Goal: Communication & Community: Answer question/provide support

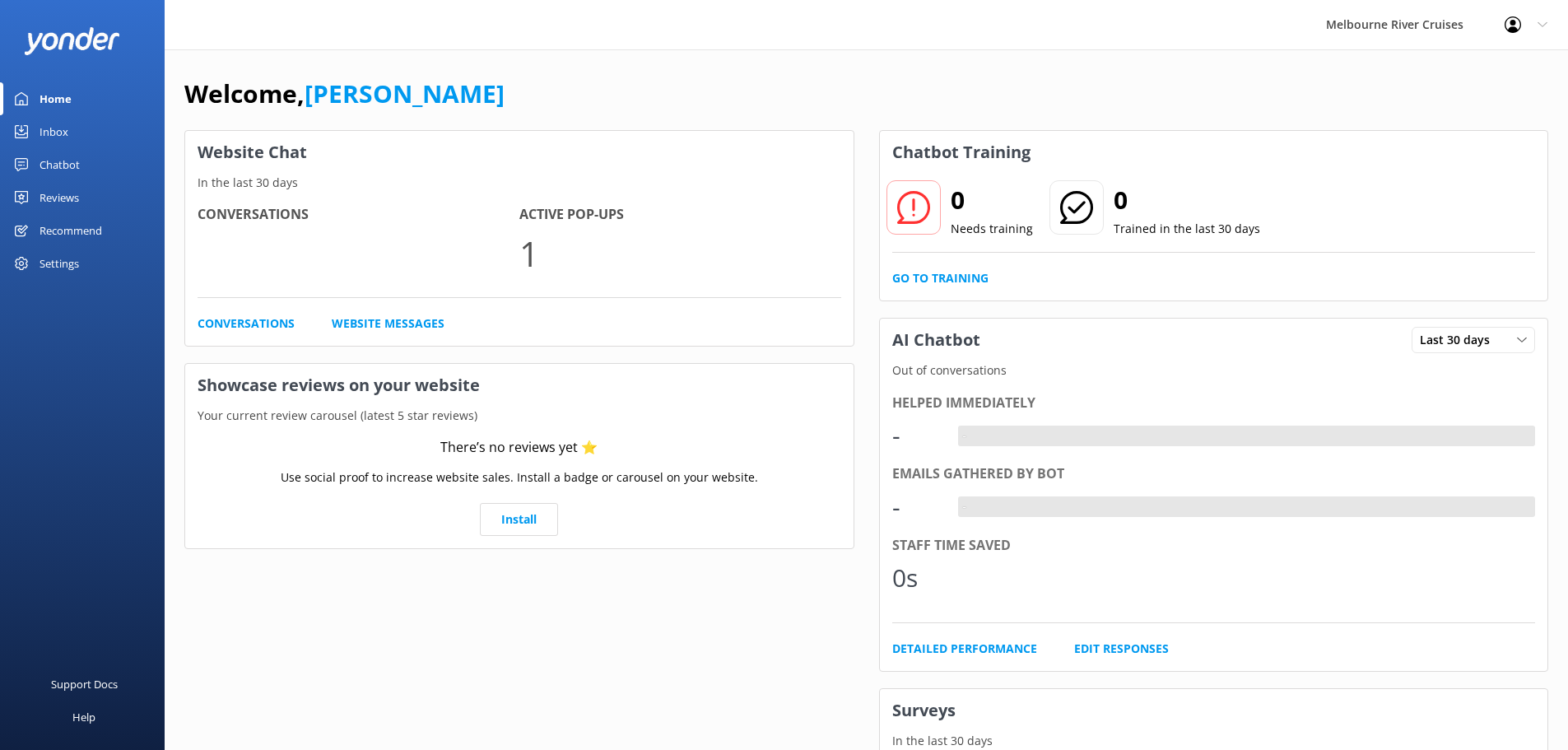
click at [99, 130] on link "Inbox" at bounding box center [82, 131] width 165 height 33
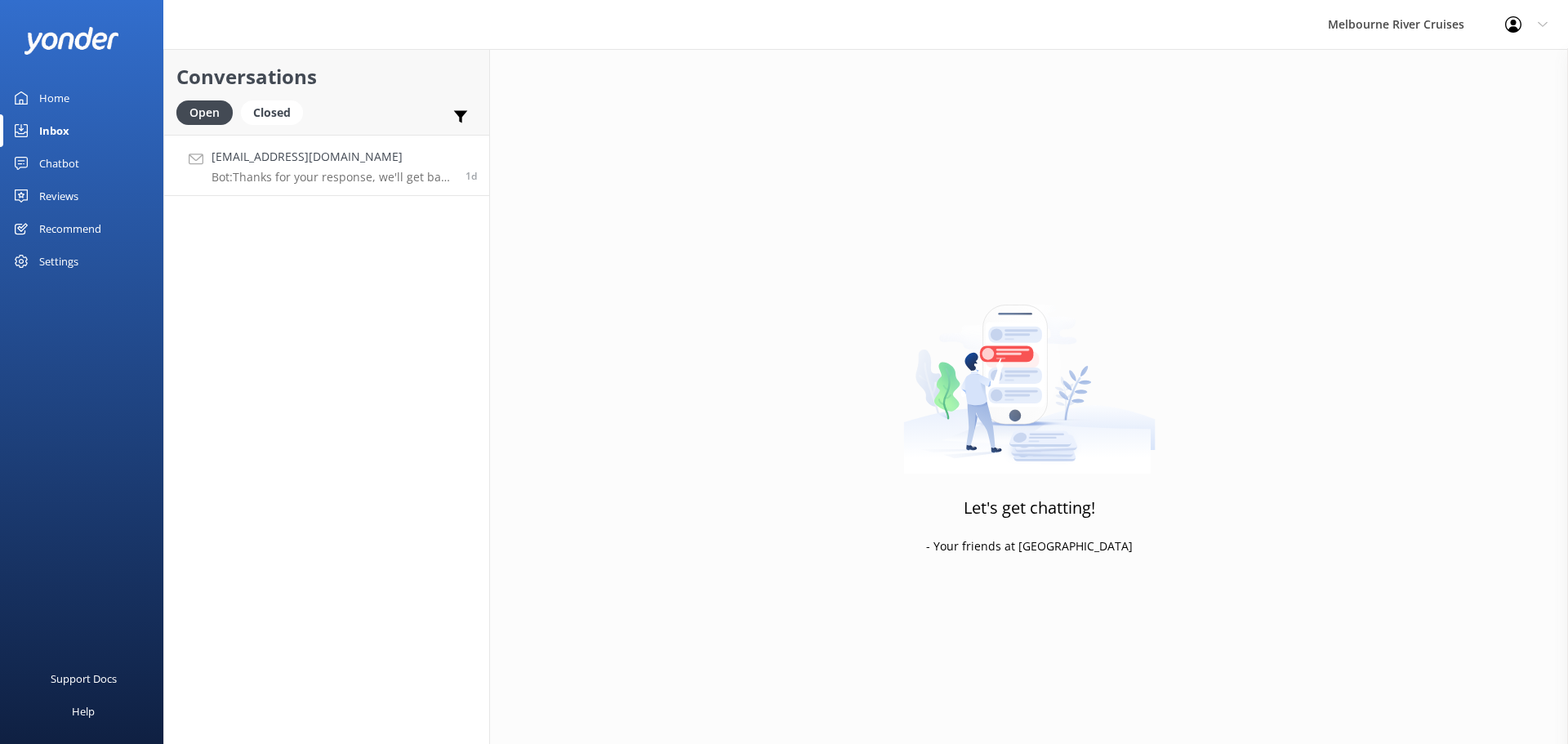
click at [355, 184] on p "Bot: Thanks for your response, we'll get back to you as soon as we can during o…" at bounding box center [333, 177] width 242 height 14
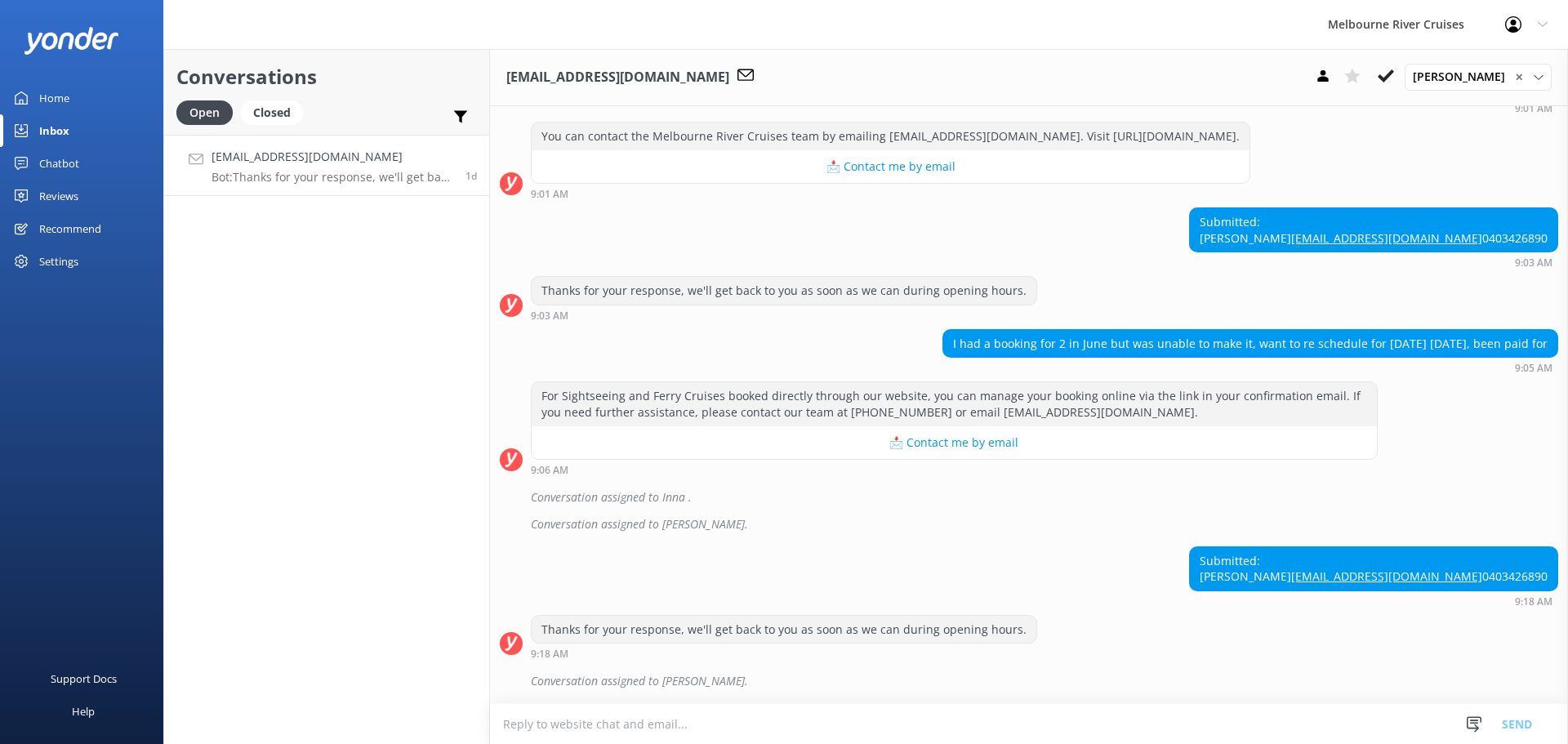
scroll to position [280, 0]
click at [292, 112] on div "Closed" at bounding box center [271, 112] width 62 height 25
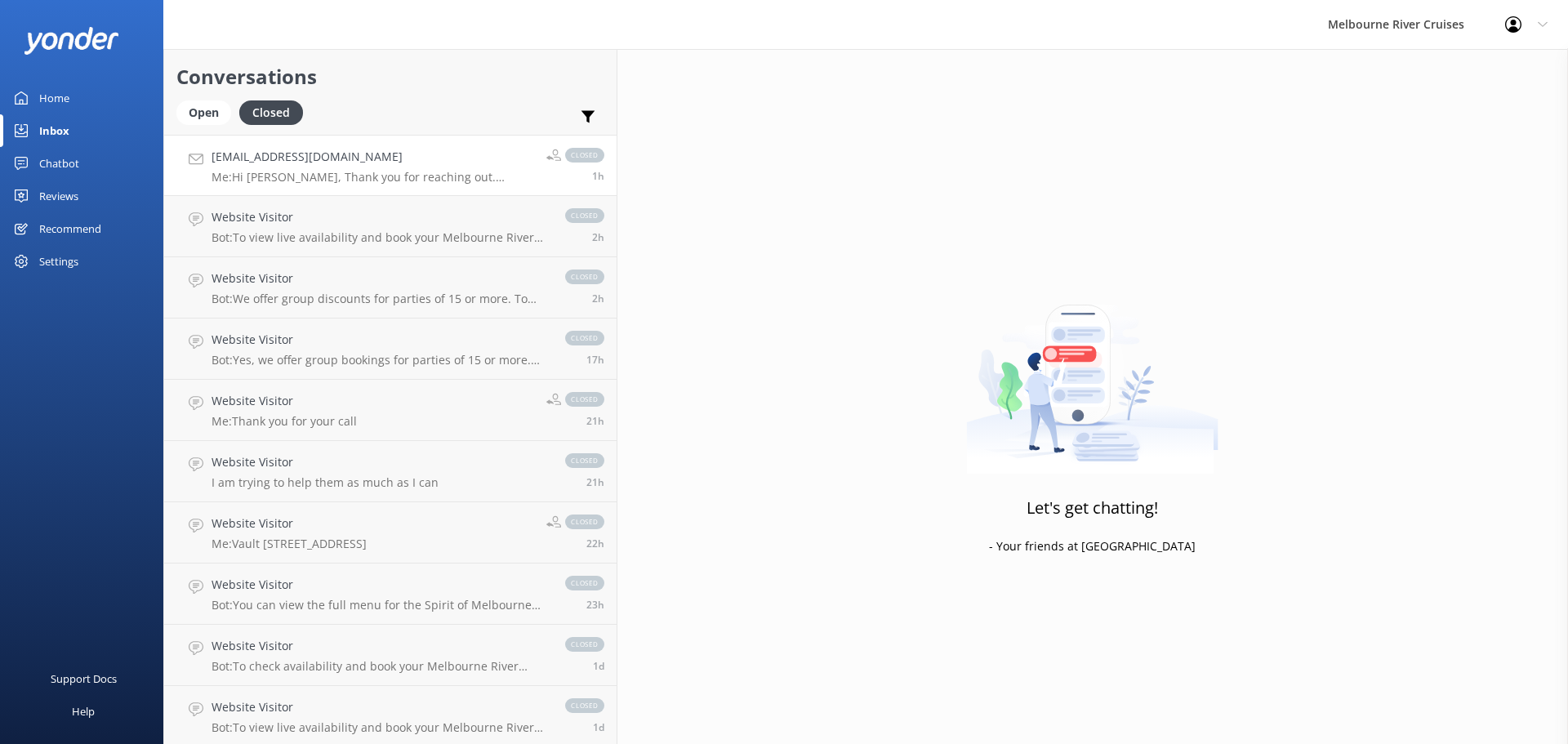
click at [311, 173] on p "Me: Hi [PERSON_NAME], Thank you for reaching out. Unfortunately, we will not be…" at bounding box center [373, 177] width 322 height 14
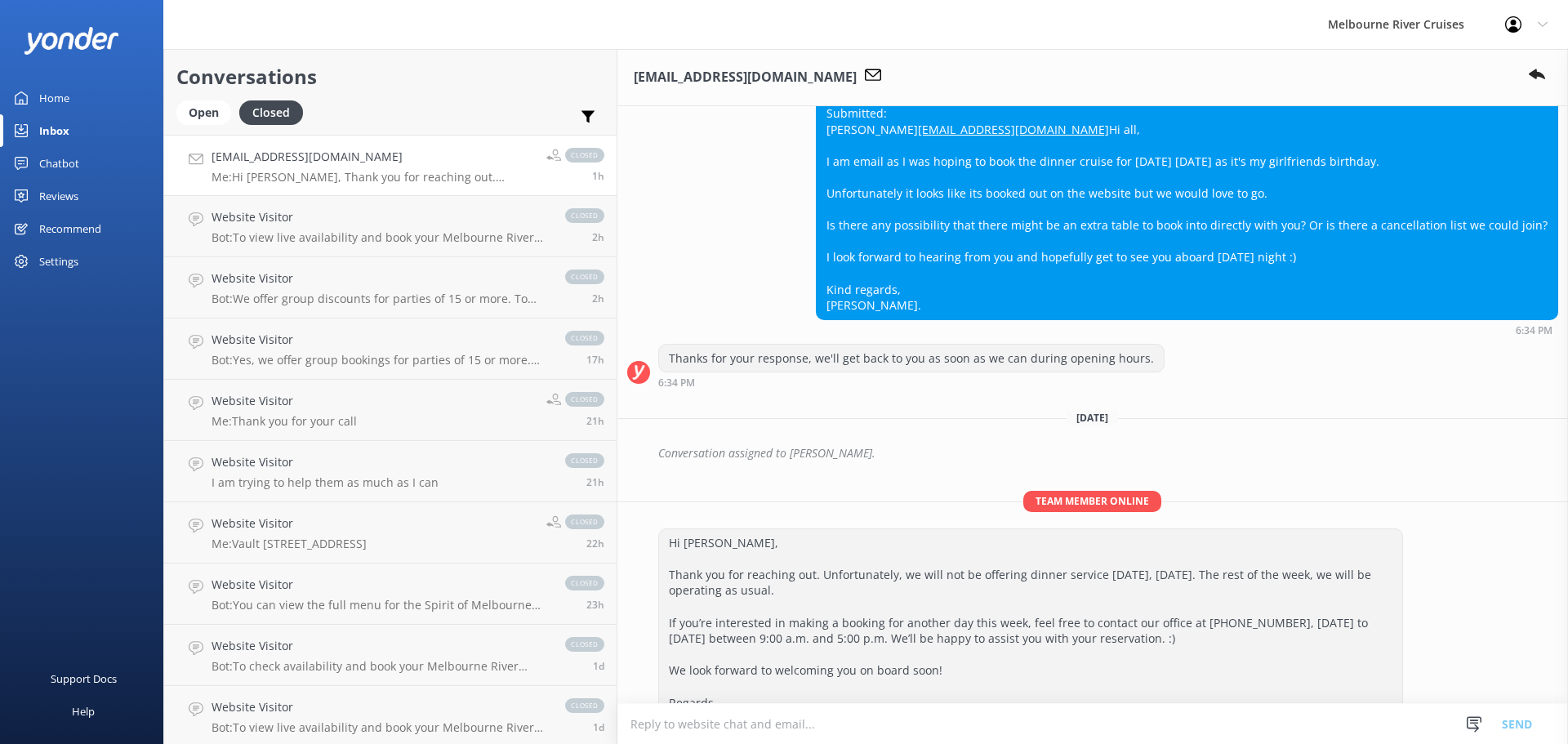
scroll to position [652, 0]
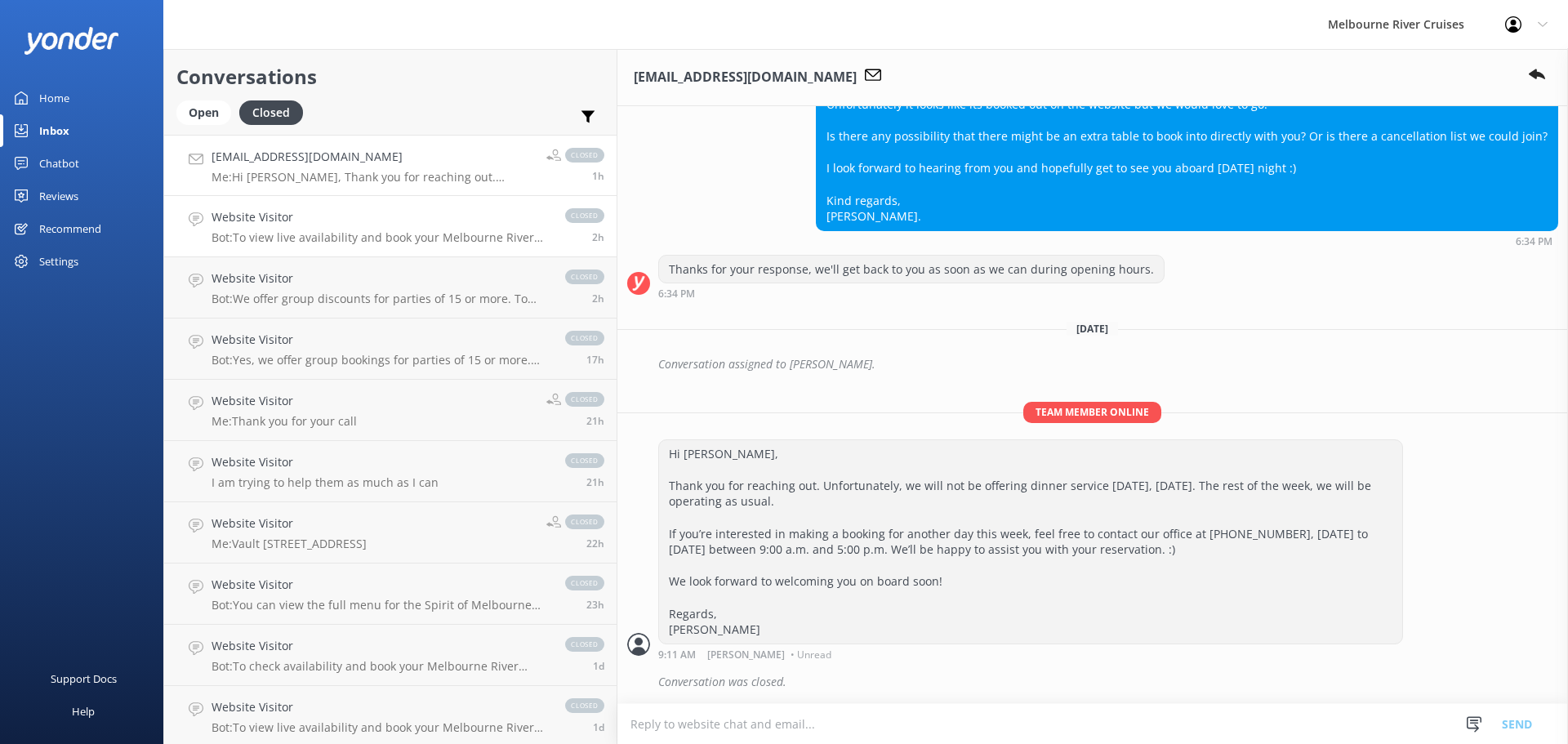
drag, startPoint x: 379, startPoint y: 235, endPoint x: 379, endPoint y: 223, distance: 12.0
click at [379, 235] on p "Bot: To view live availability and book your Melbourne River Cruise experience,…" at bounding box center [380, 237] width 338 height 14
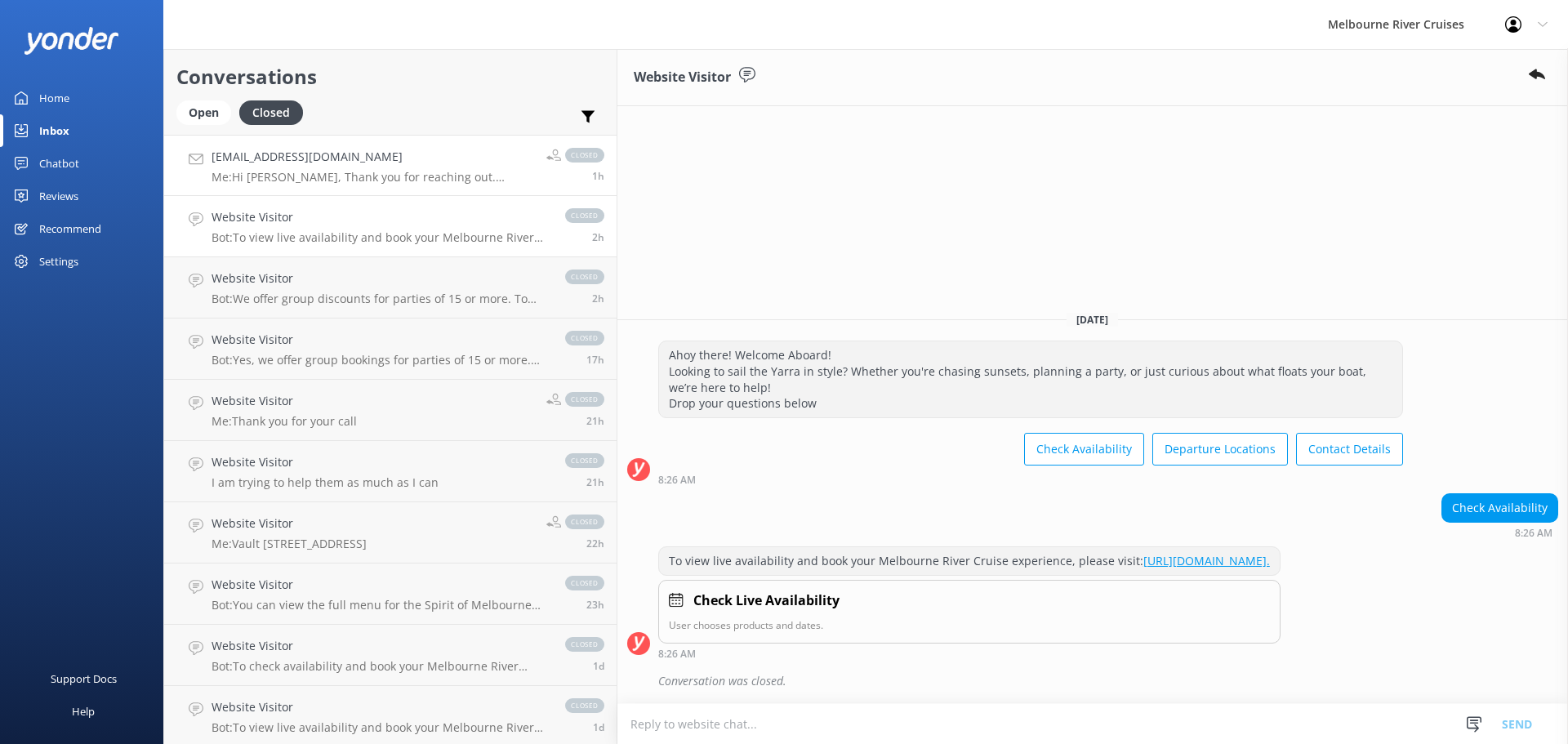
click at [380, 161] on h4 "[EMAIL_ADDRESS][DOMAIN_NAME]" at bounding box center [373, 156] width 322 height 18
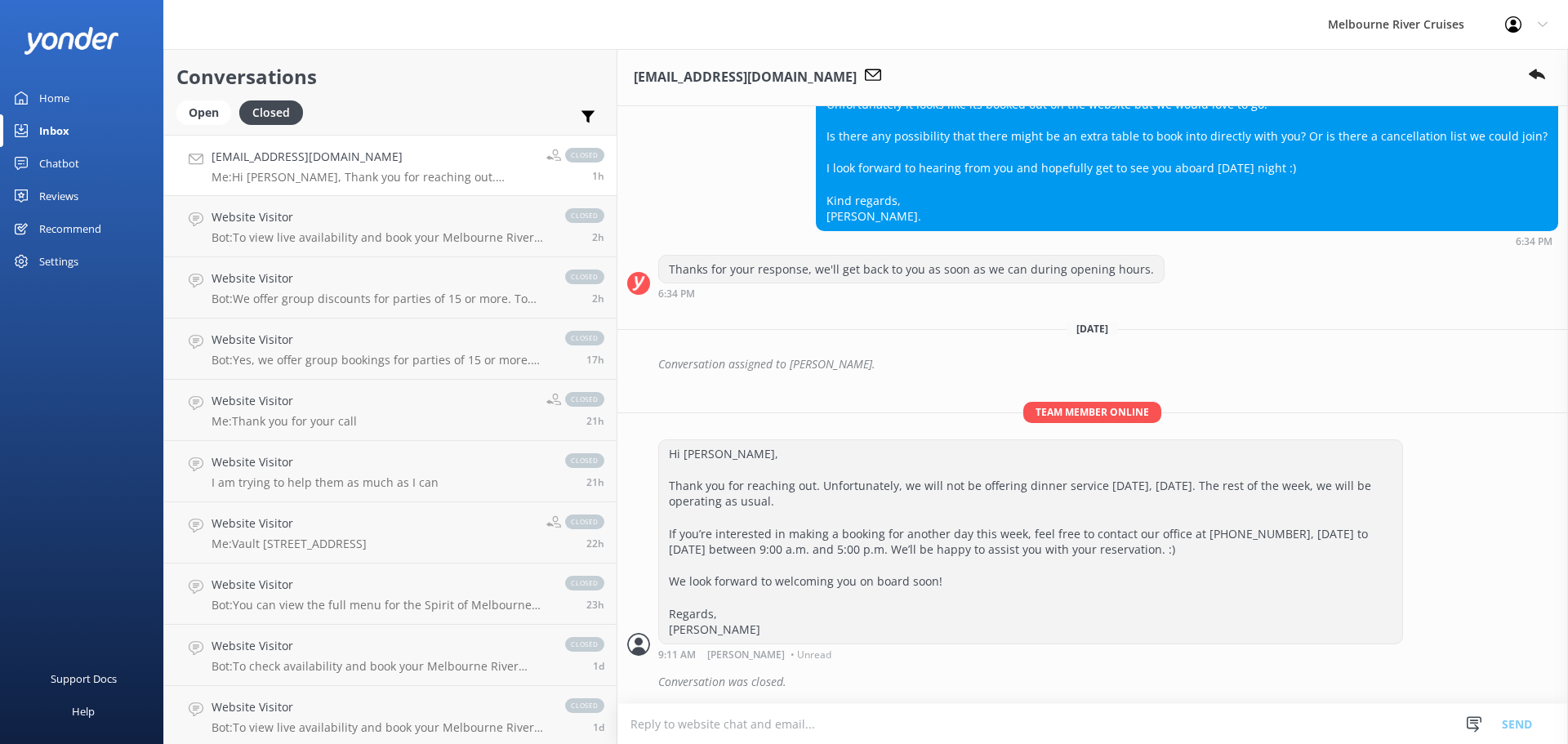
scroll to position [652, 0]
click at [361, 210] on h4 "Website Visitor" at bounding box center [380, 217] width 338 height 18
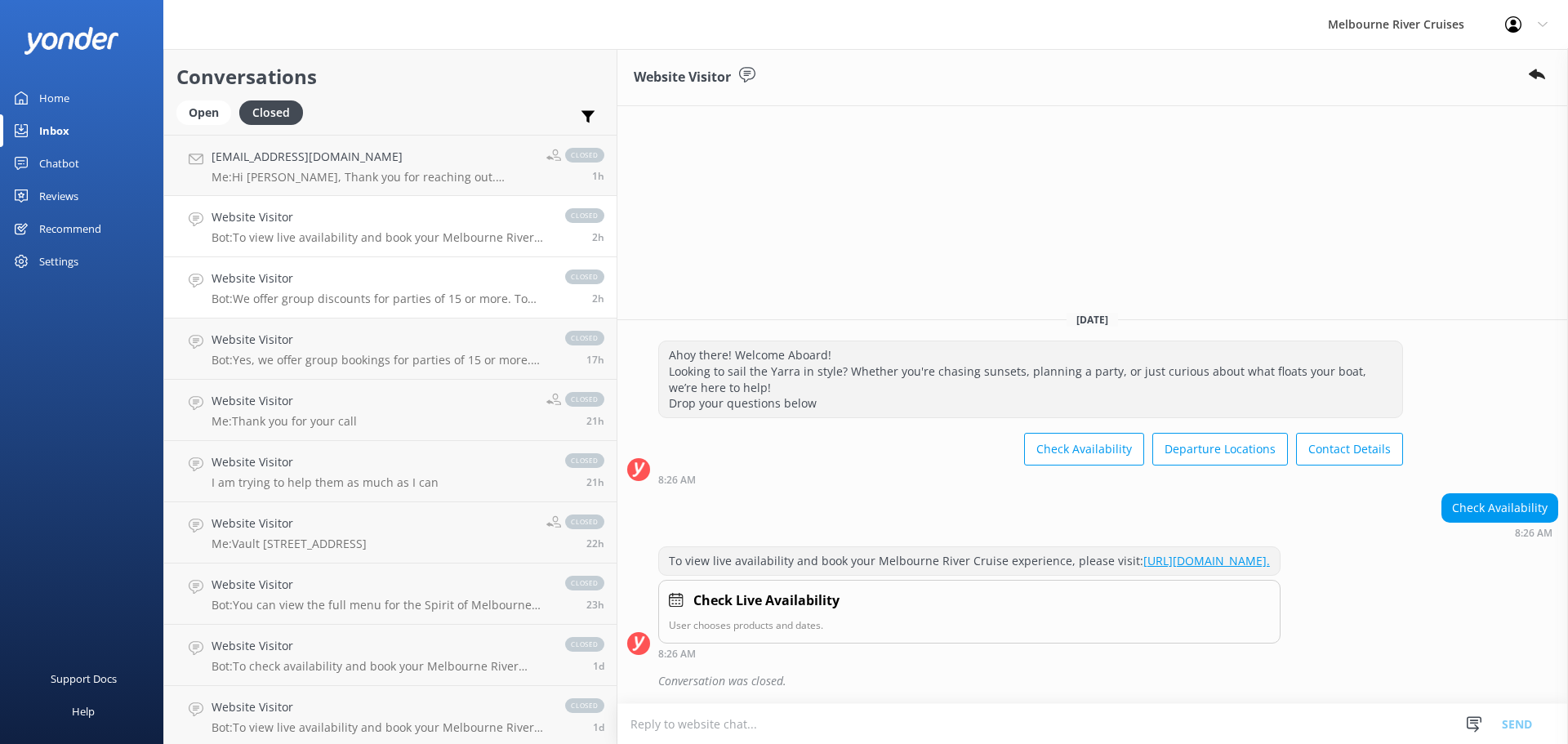
click at [368, 293] on p "Bot: We offer group discounts for parties of 15 or more. To check current fares…" at bounding box center [380, 298] width 338 height 14
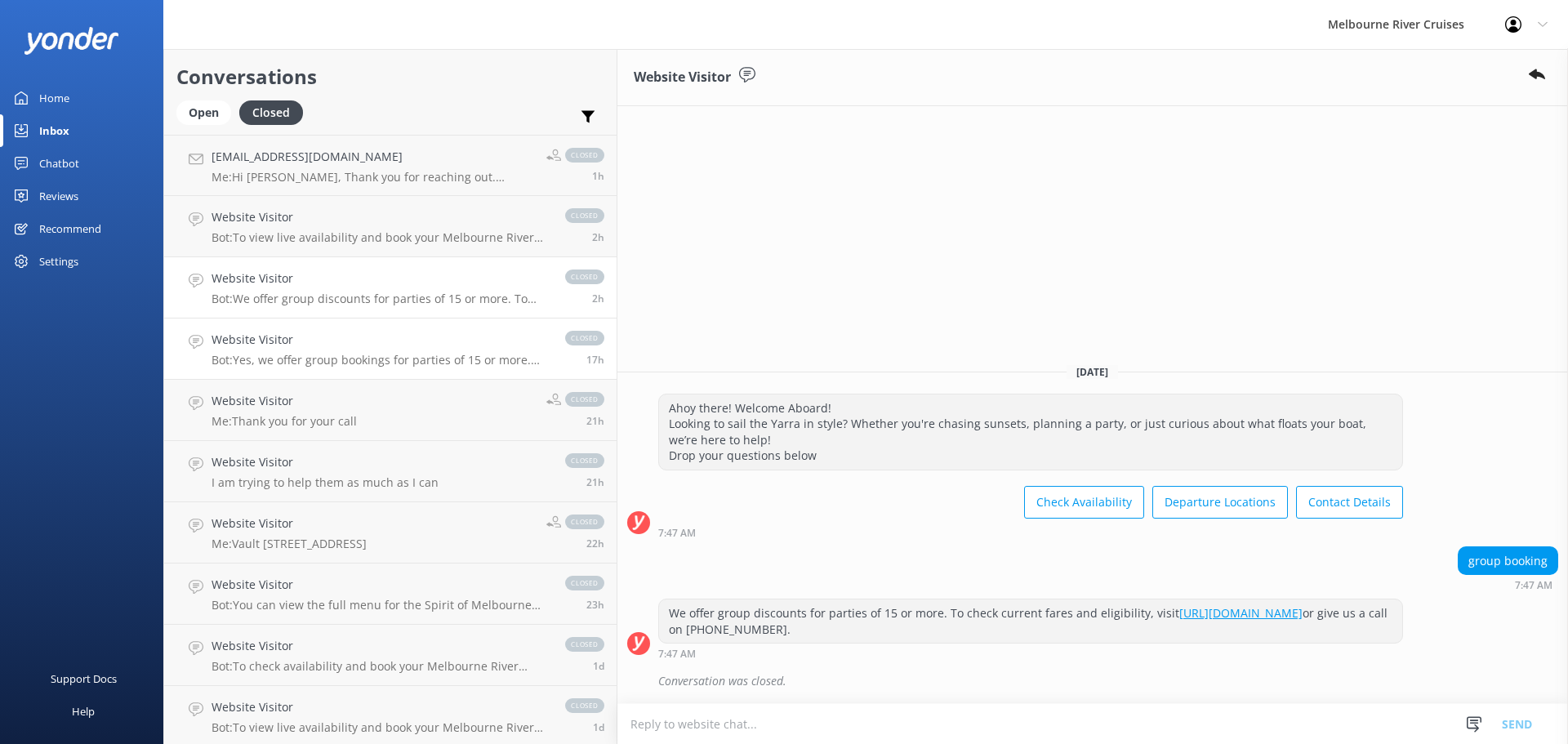
click at [332, 378] on link "Website Visitor Bot: Yes, we offer group bookings for parties of 15 or more. Fo…" at bounding box center [391, 349] width 453 height 61
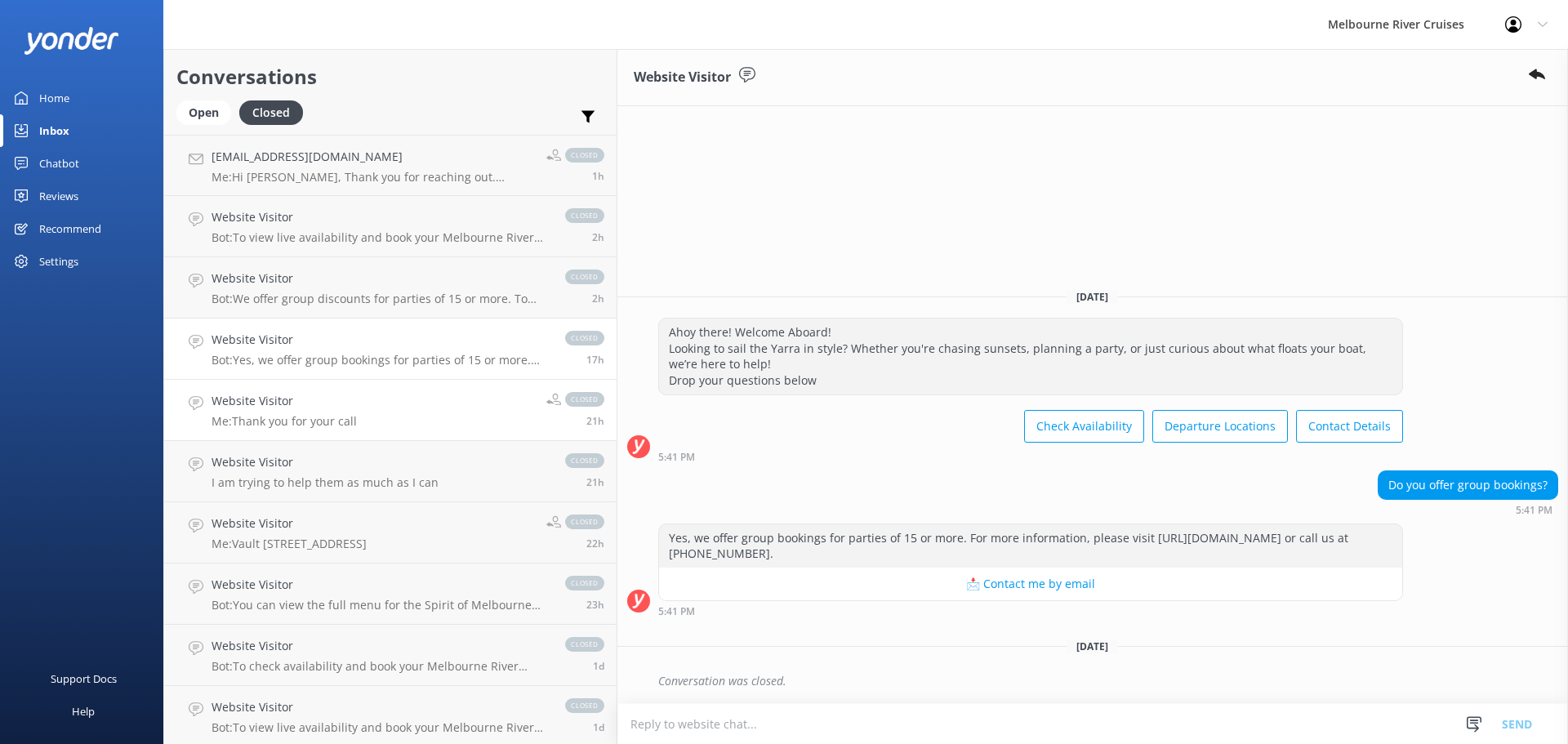
click at [340, 422] on p "Me: Thank you for your call" at bounding box center [284, 421] width 145 height 14
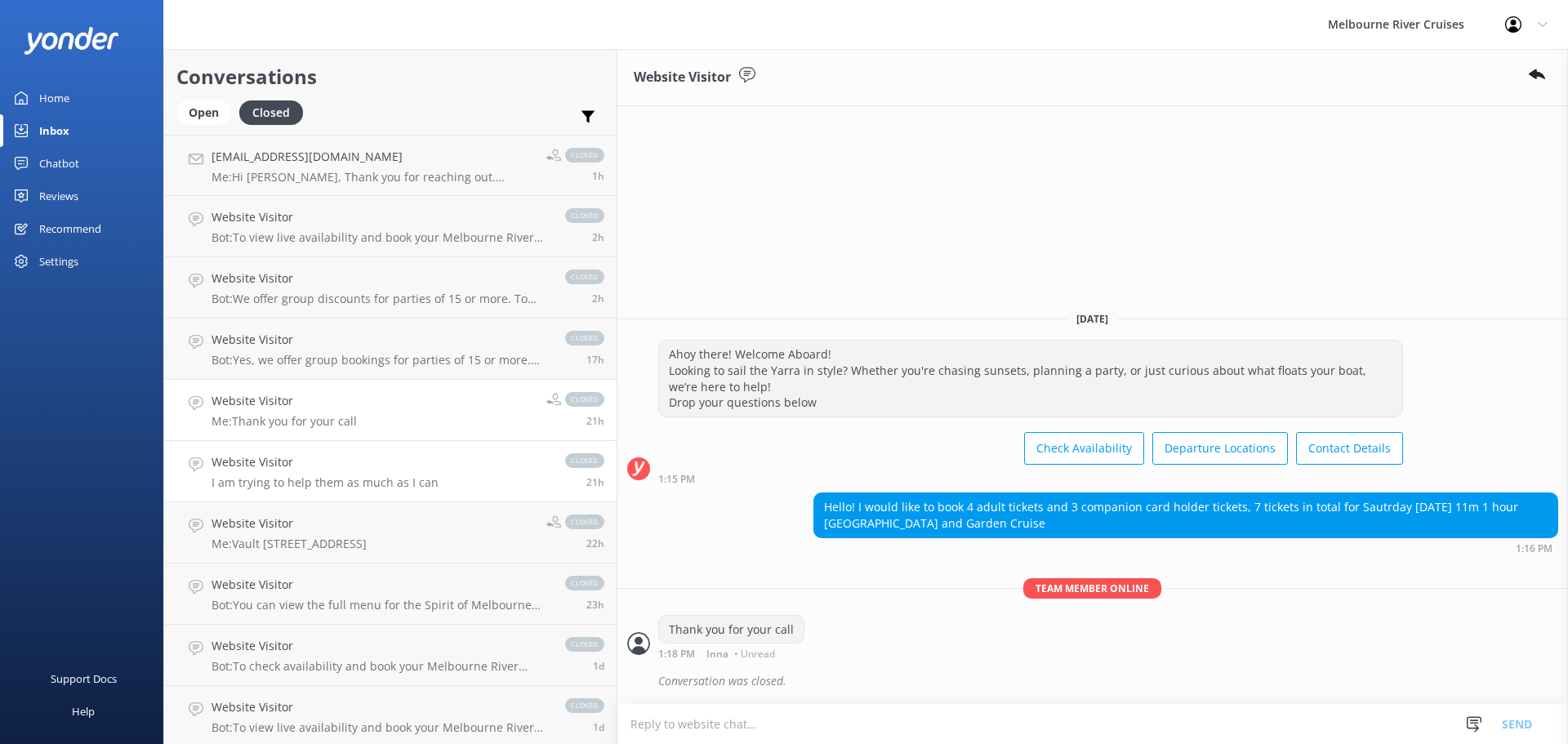
click at [310, 452] on link "Website Visitor I am trying to help them as much as I can closed 21h" at bounding box center [391, 471] width 453 height 61
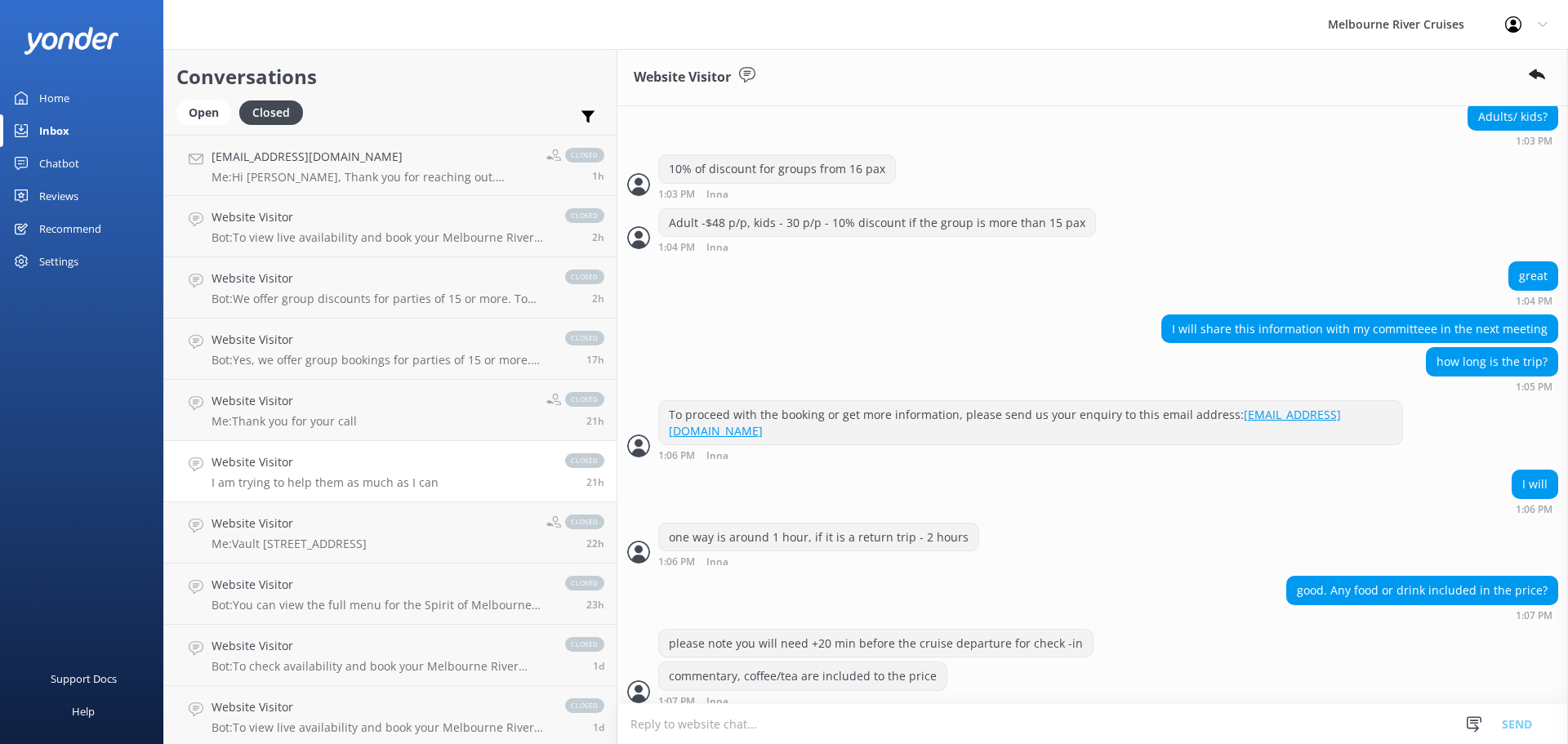
scroll to position [2113, 0]
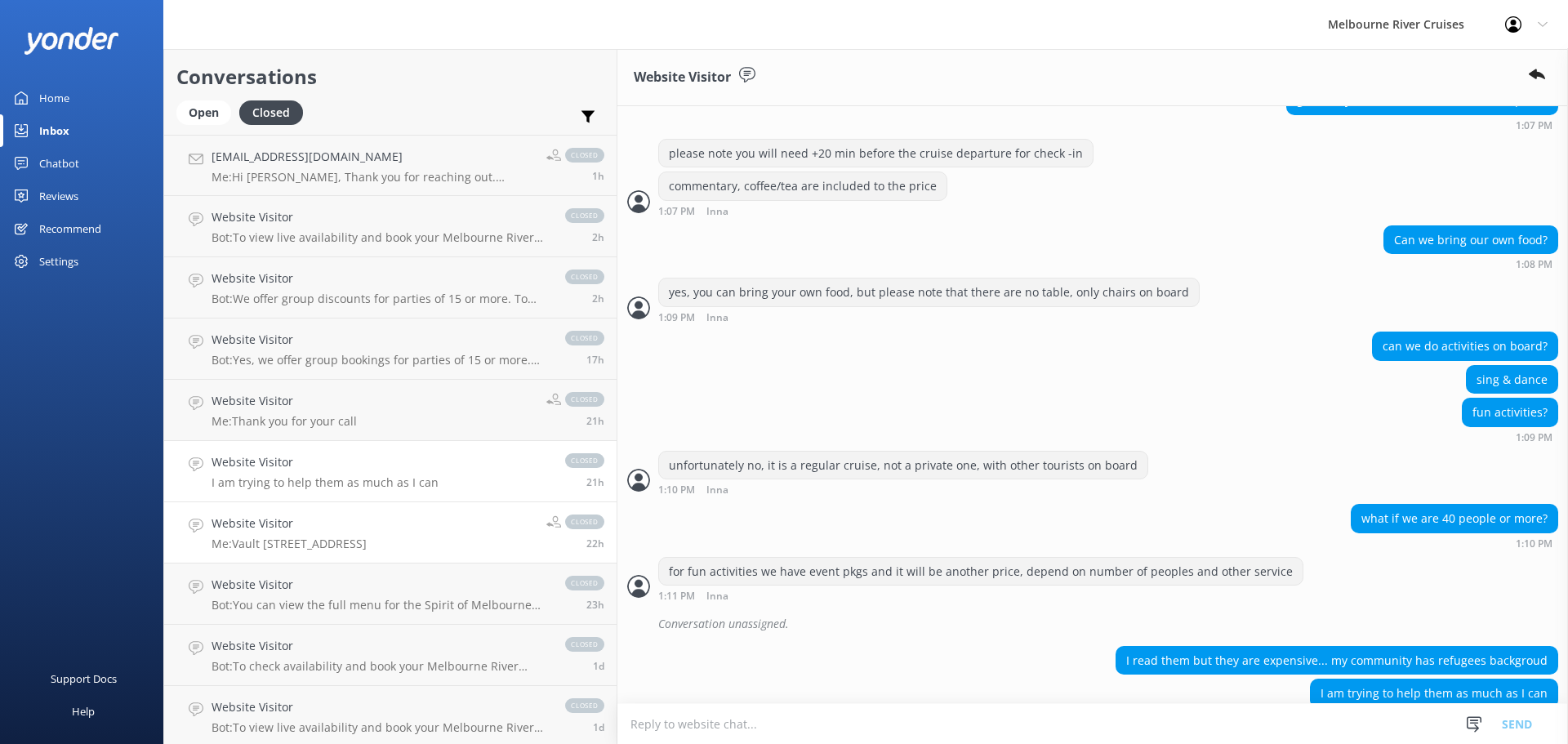
click at [344, 548] on p "Me: Vault 11, [GEOGRAPHIC_DATA] [STREET_ADDRESS]" at bounding box center [289, 543] width 155 height 14
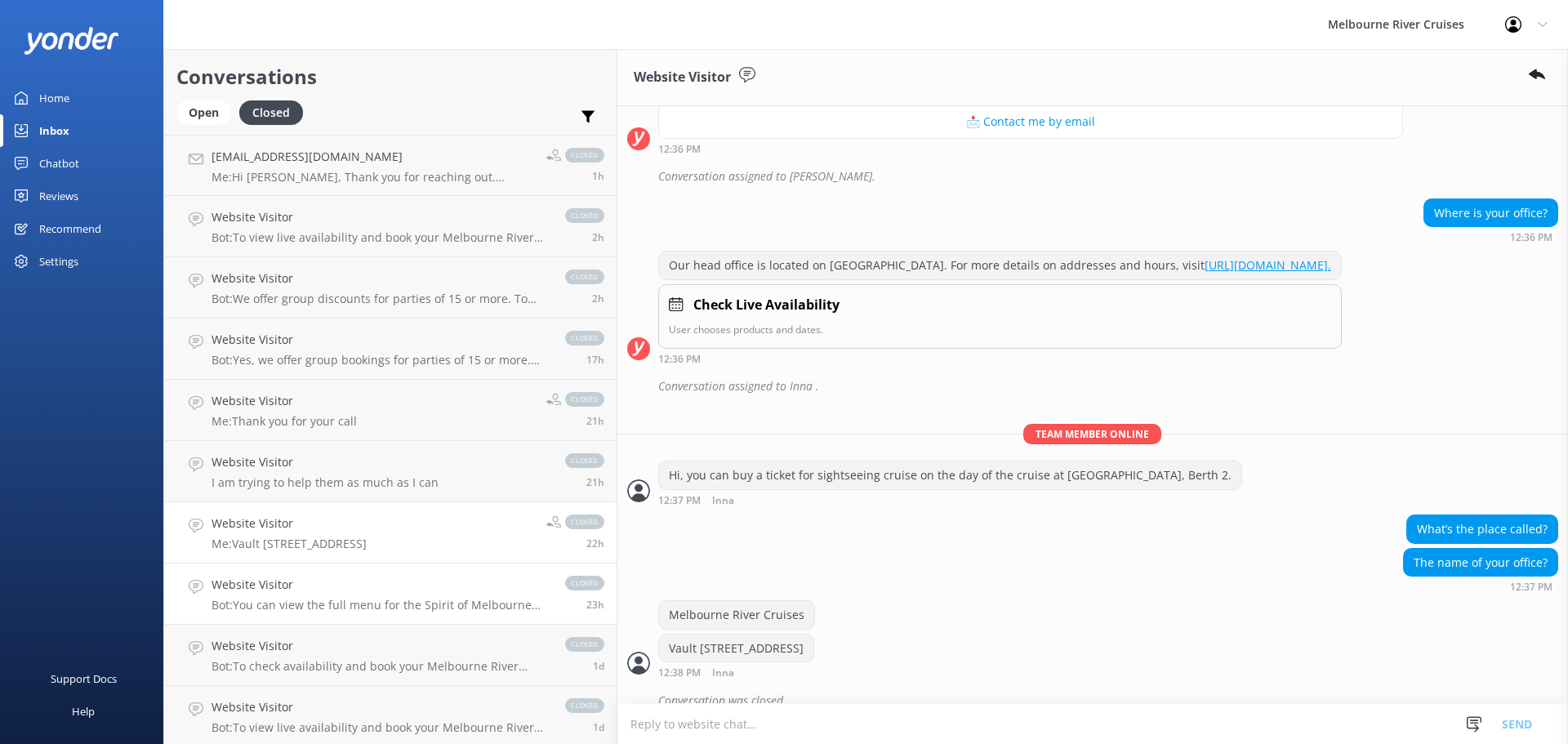
scroll to position [656, 0]
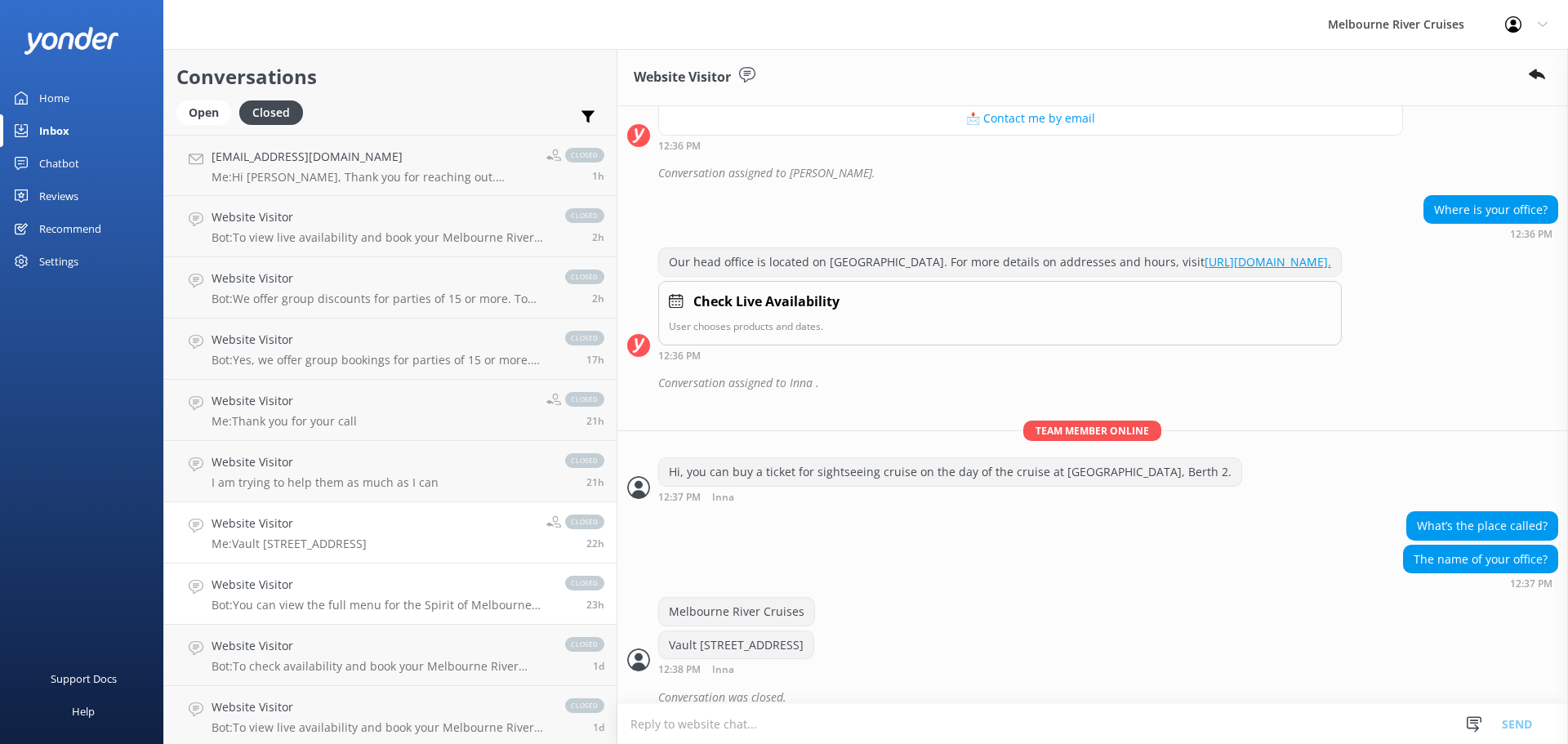
click at [366, 604] on p "Bot: You can view the full menu for the Spirit of Melbourne Lunch Cruise, which…" at bounding box center [380, 605] width 338 height 14
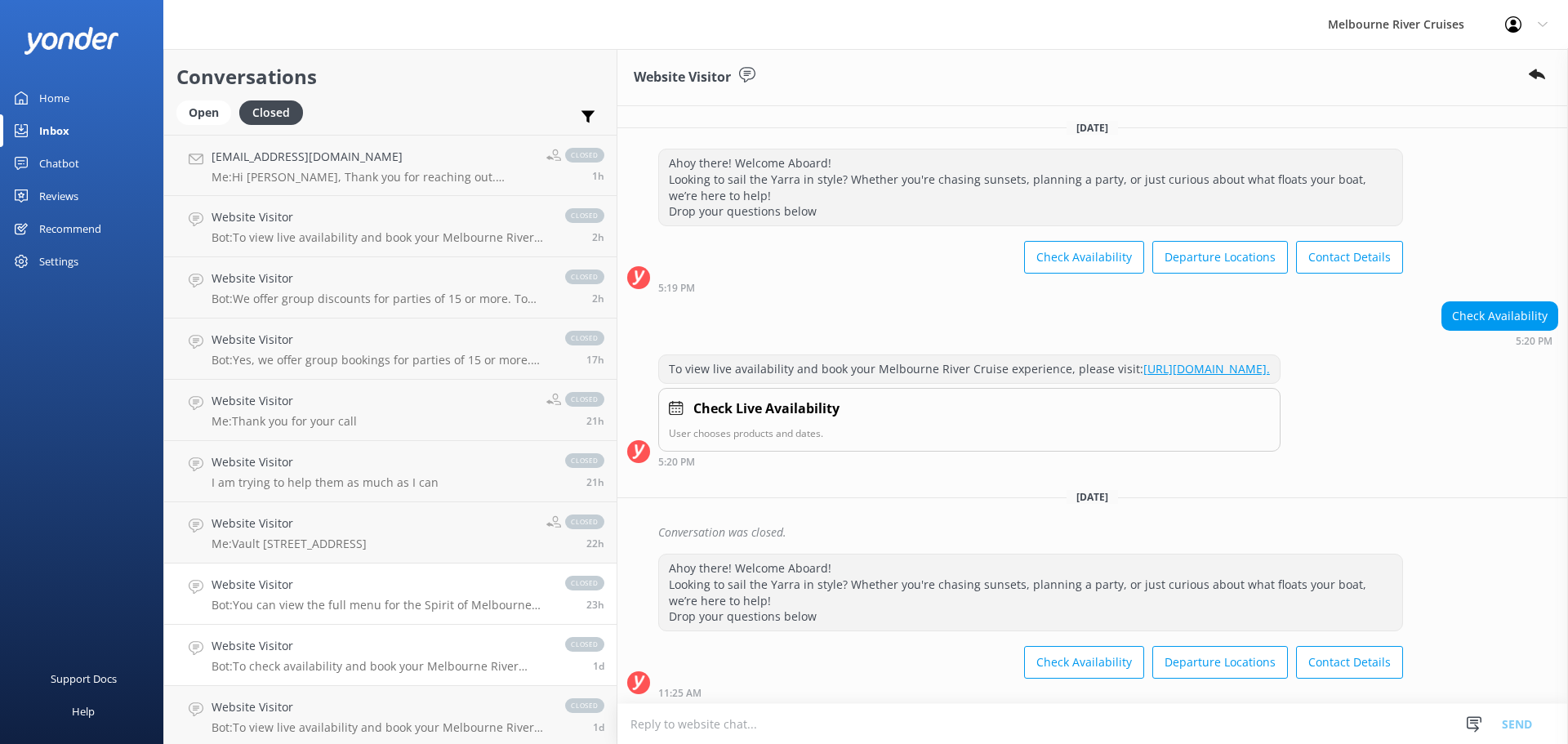
scroll to position [203, 0]
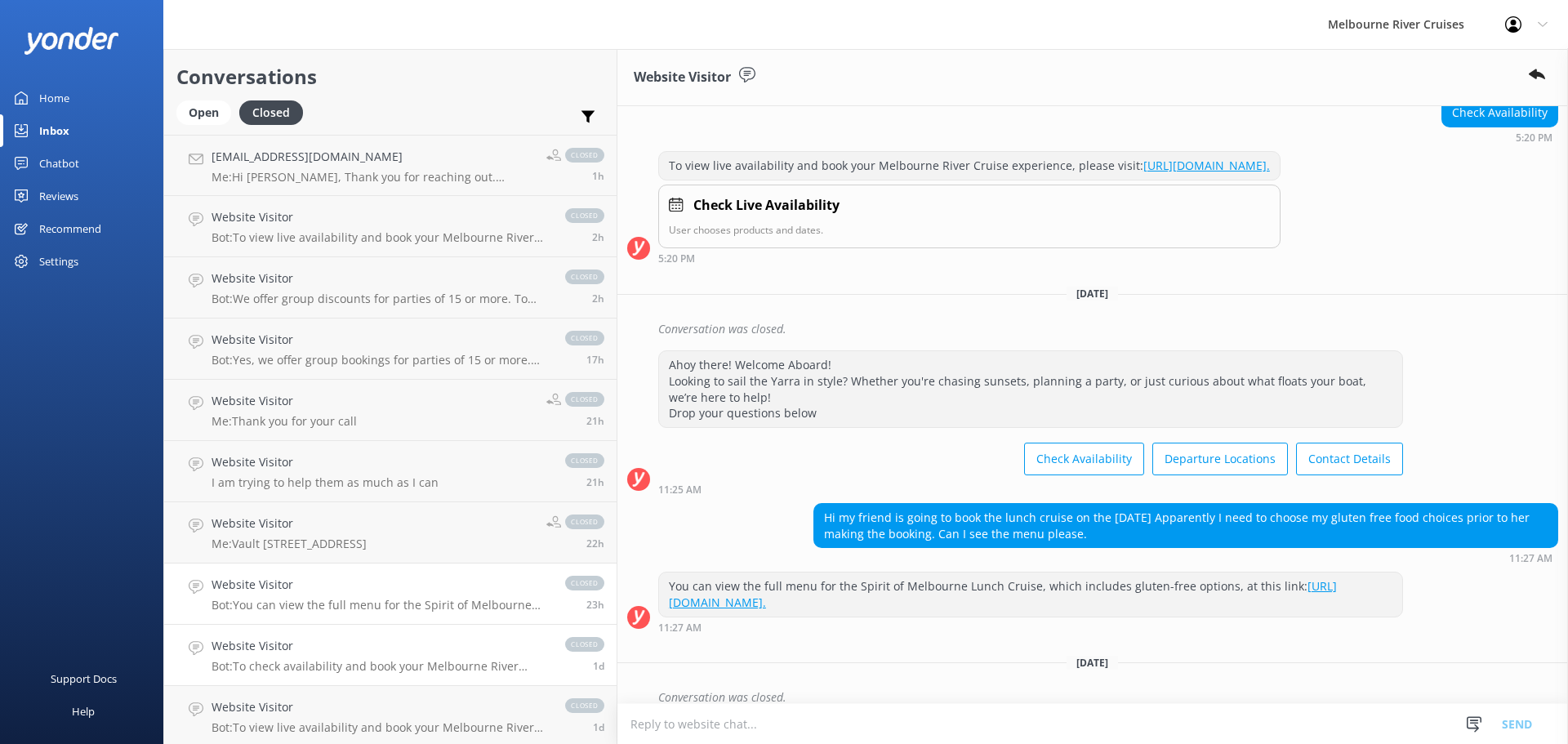
click at [351, 648] on h4 "Website Visitor" at bounding box center [380, 645] width 338 height 18
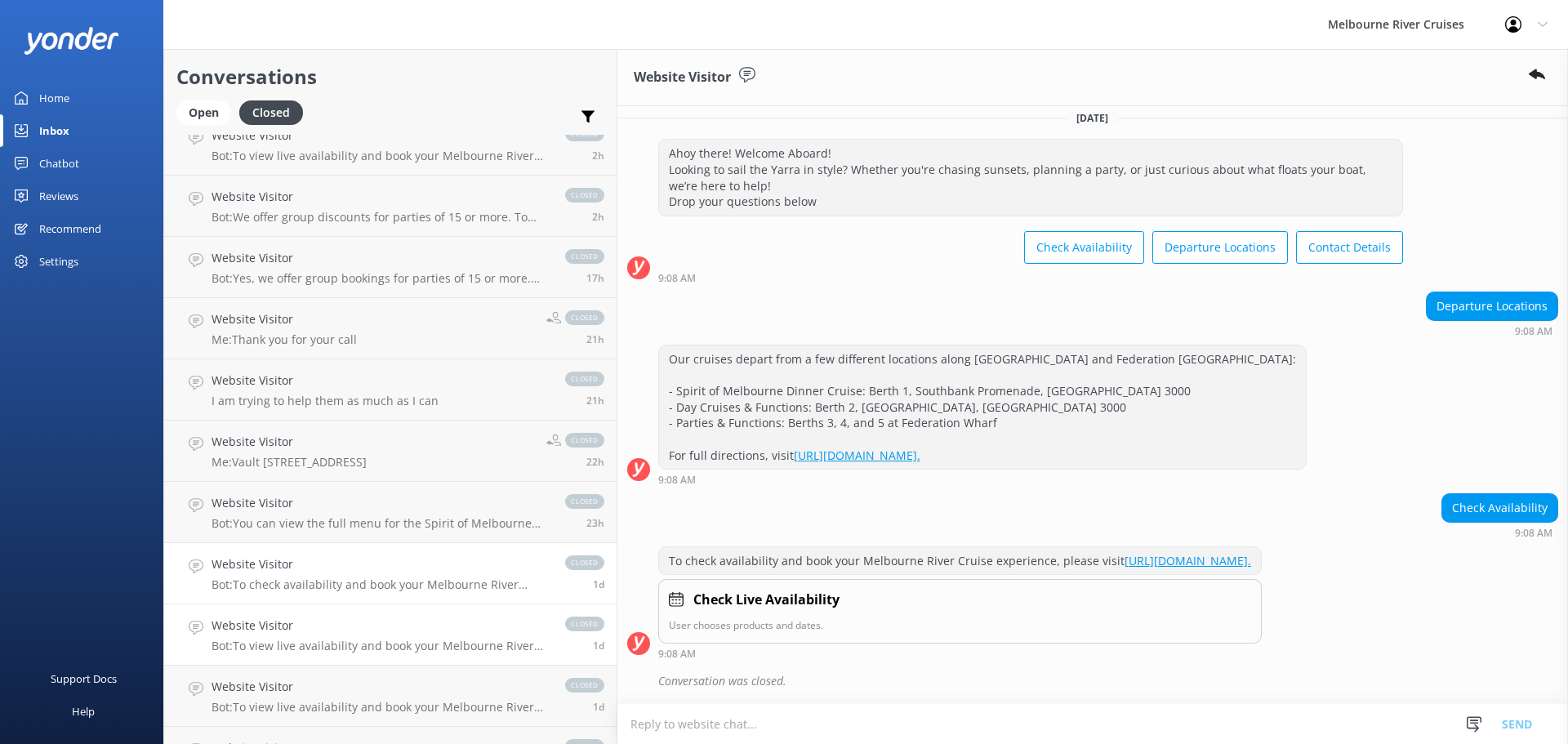
scroll to position [163, 0]
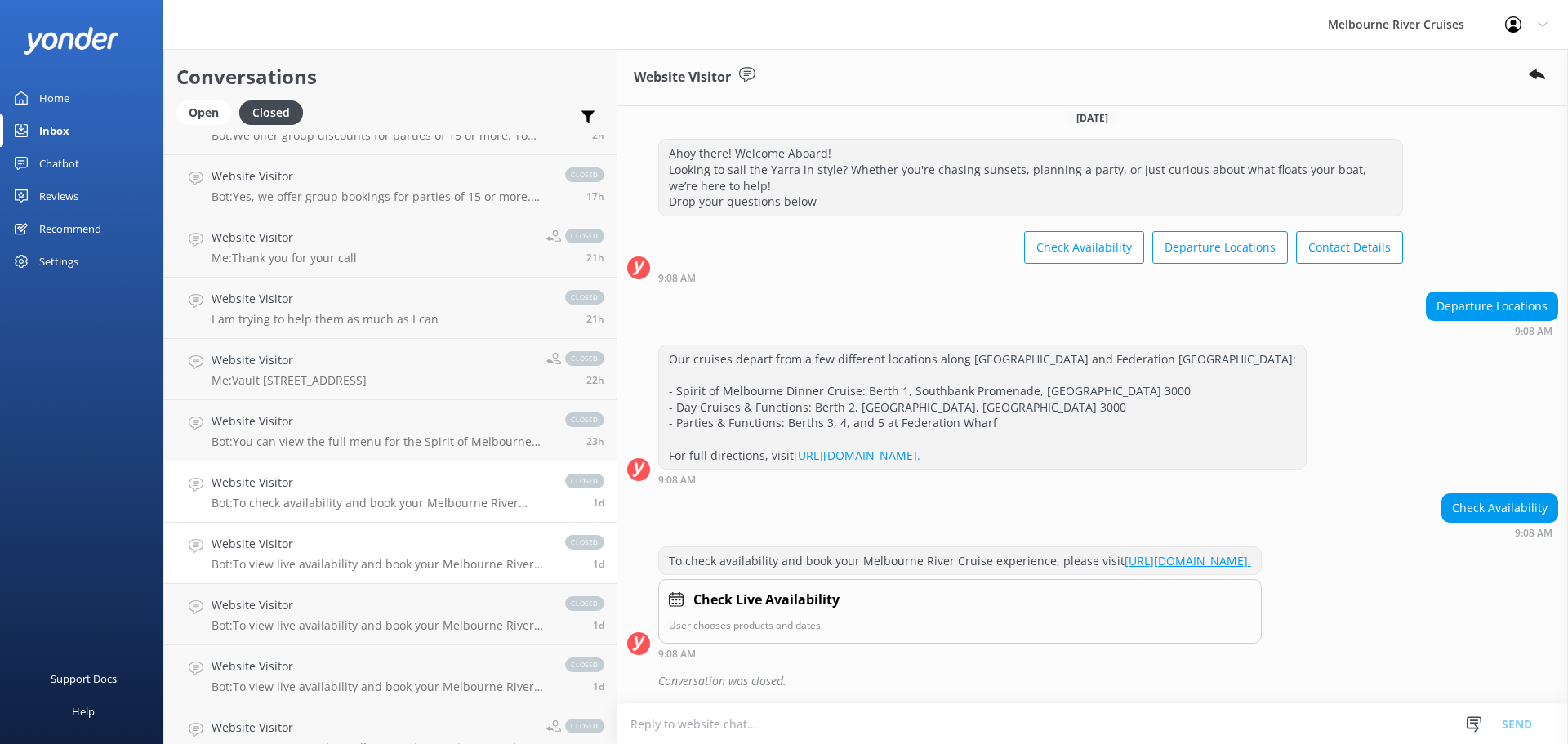
click at [367, 542] on h4 "Website Visitor" at bounding box center [380, 543] width 338 height 18
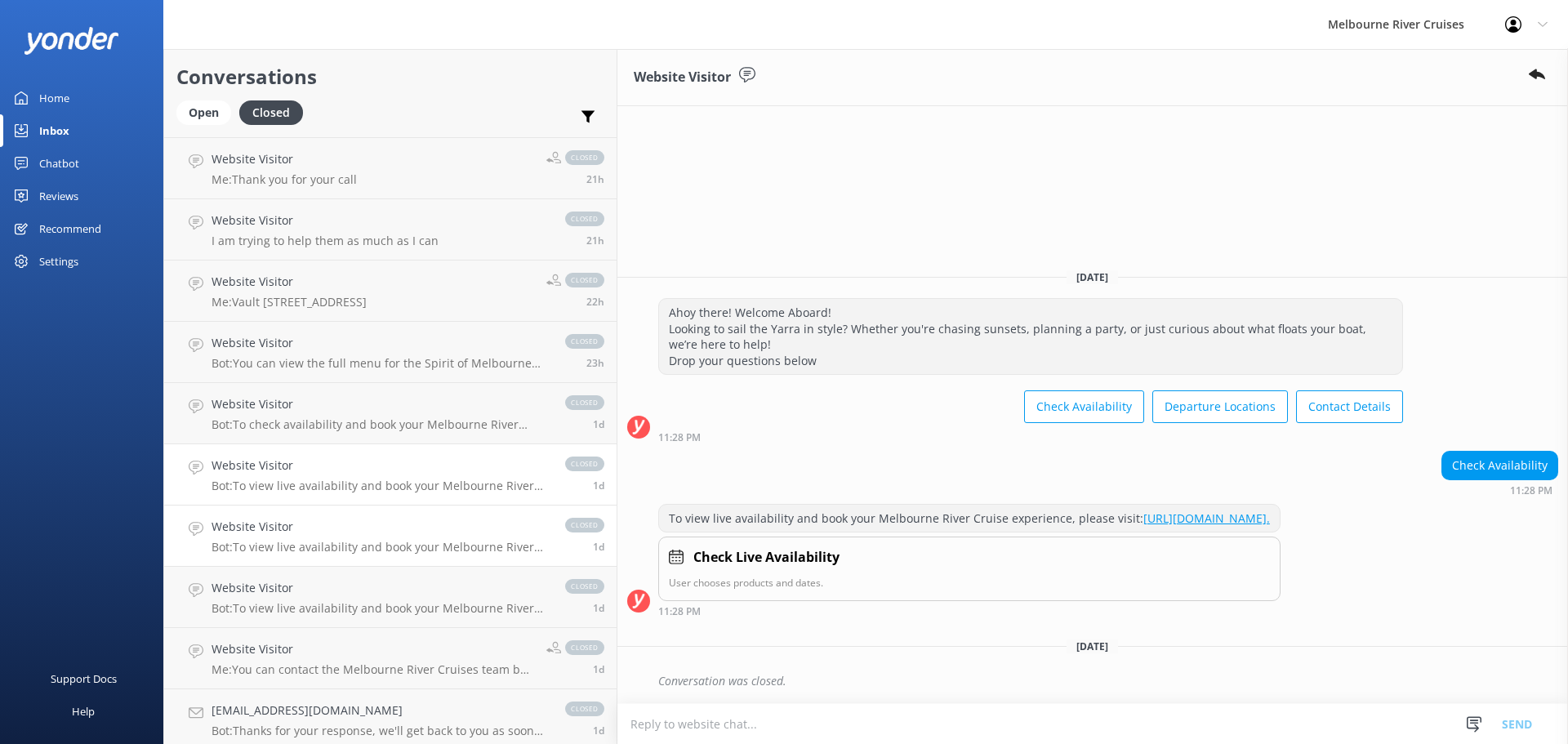
scroll to position [245, 0]
click at [374, 536] on div "Website Visitor Bot: To view live availability and book your Melbourne River Cr…" at bounding box center [380, 532] width 338 height 36
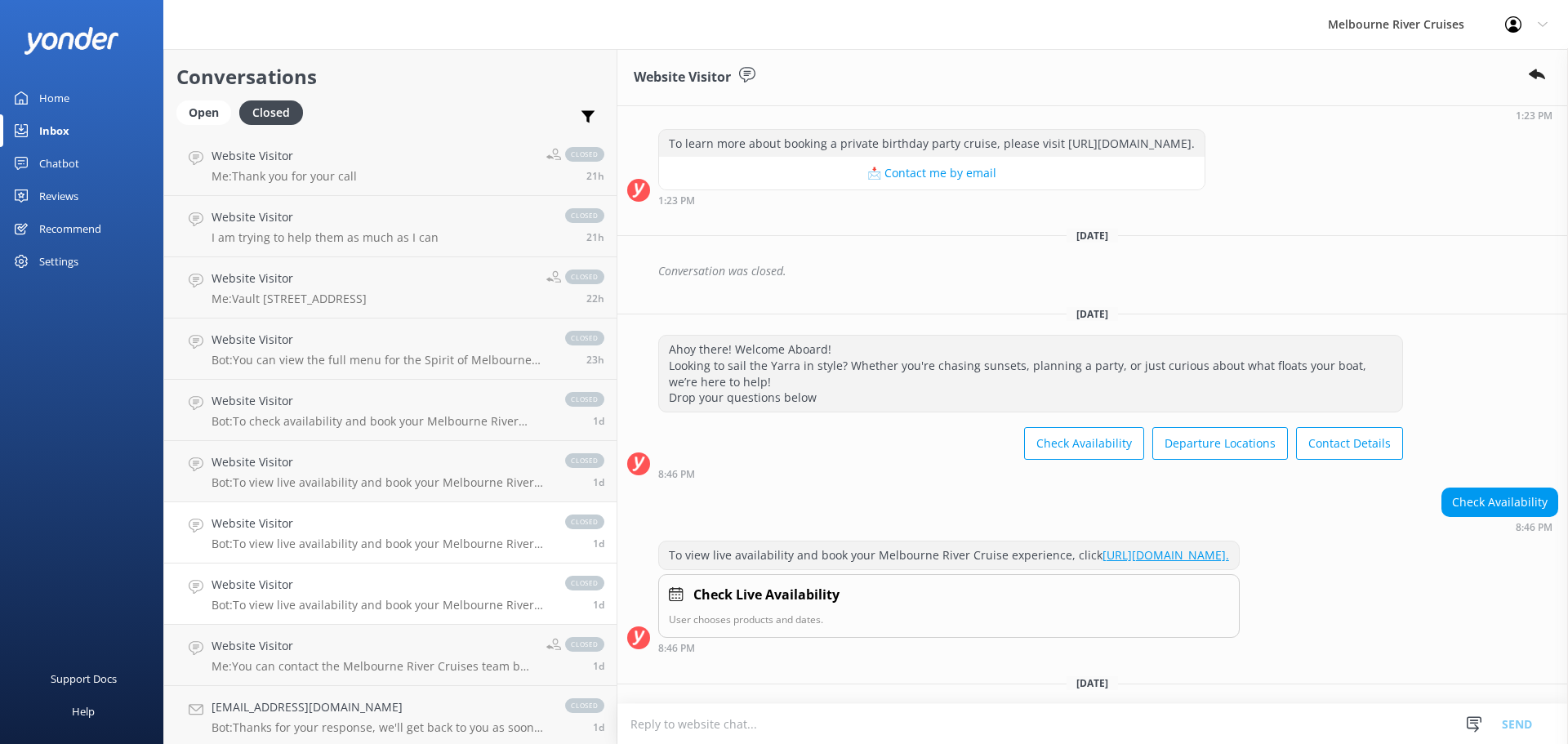
scroll to position [420, 0]
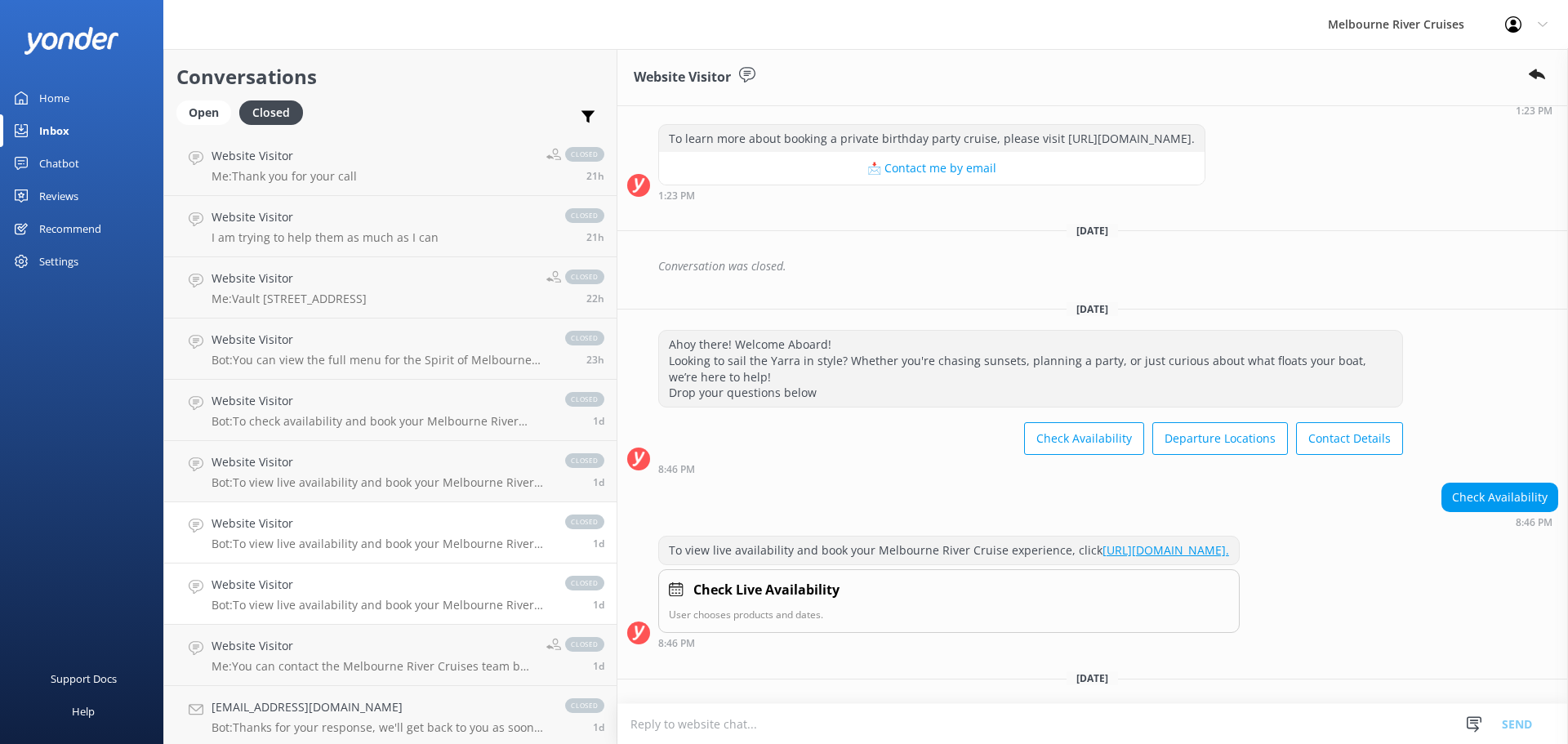
click at [360, 592] on h4 "Website Visitor" at bounding box center [380, 584] width 338 height 18
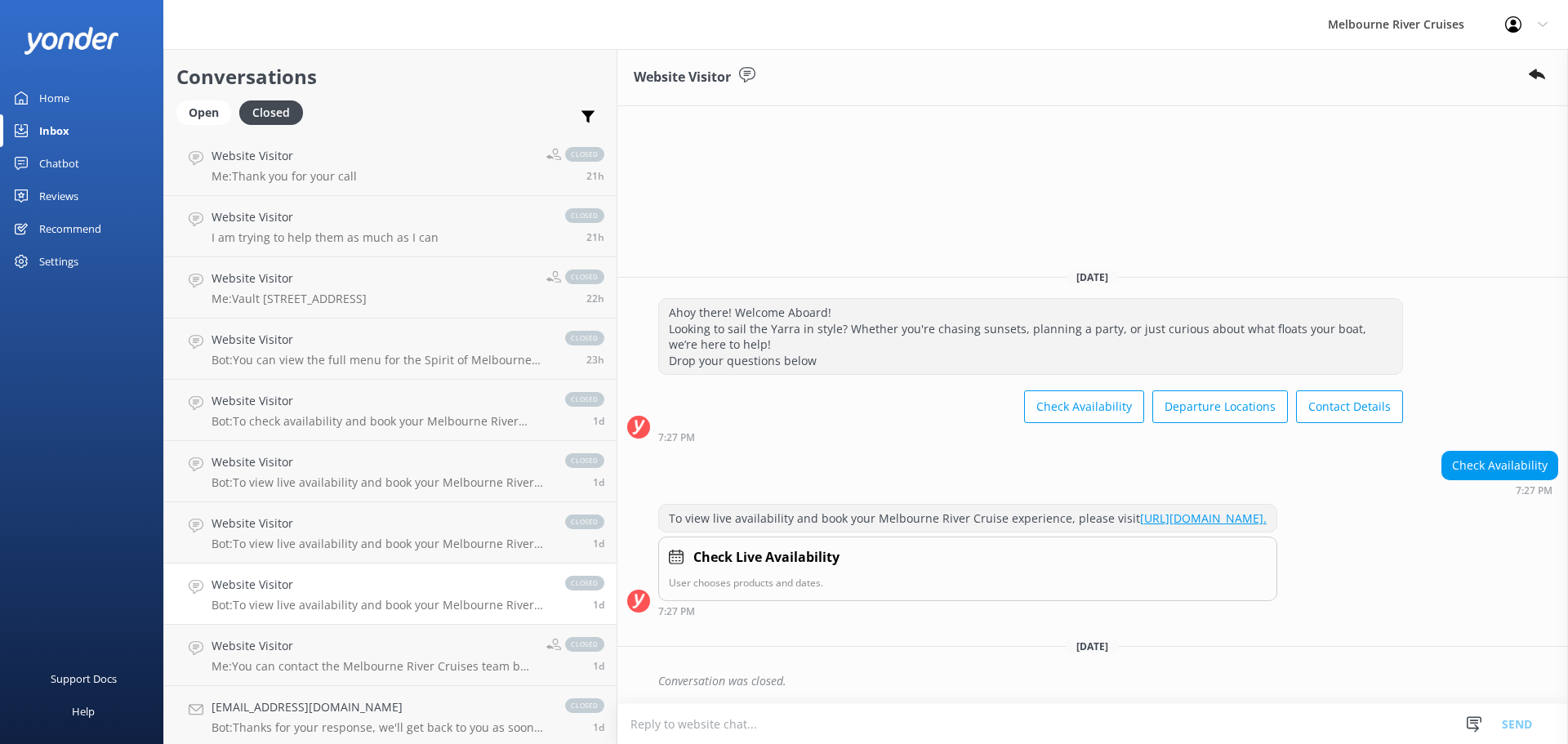
scroll to position [327, 0]
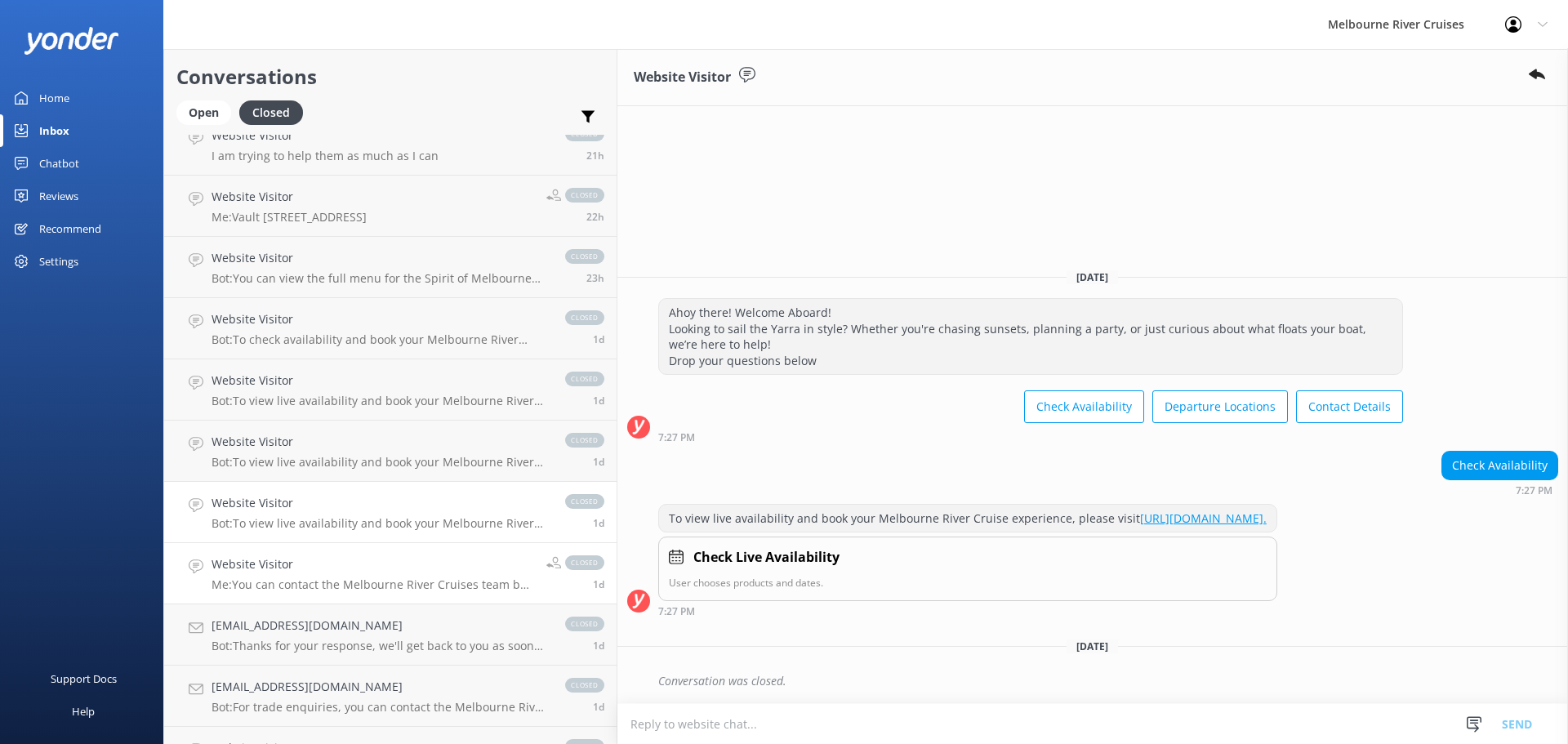
click at [360, 559] on h4 "Website Visitor" at bounding box center [373, 564] width 322 height 18
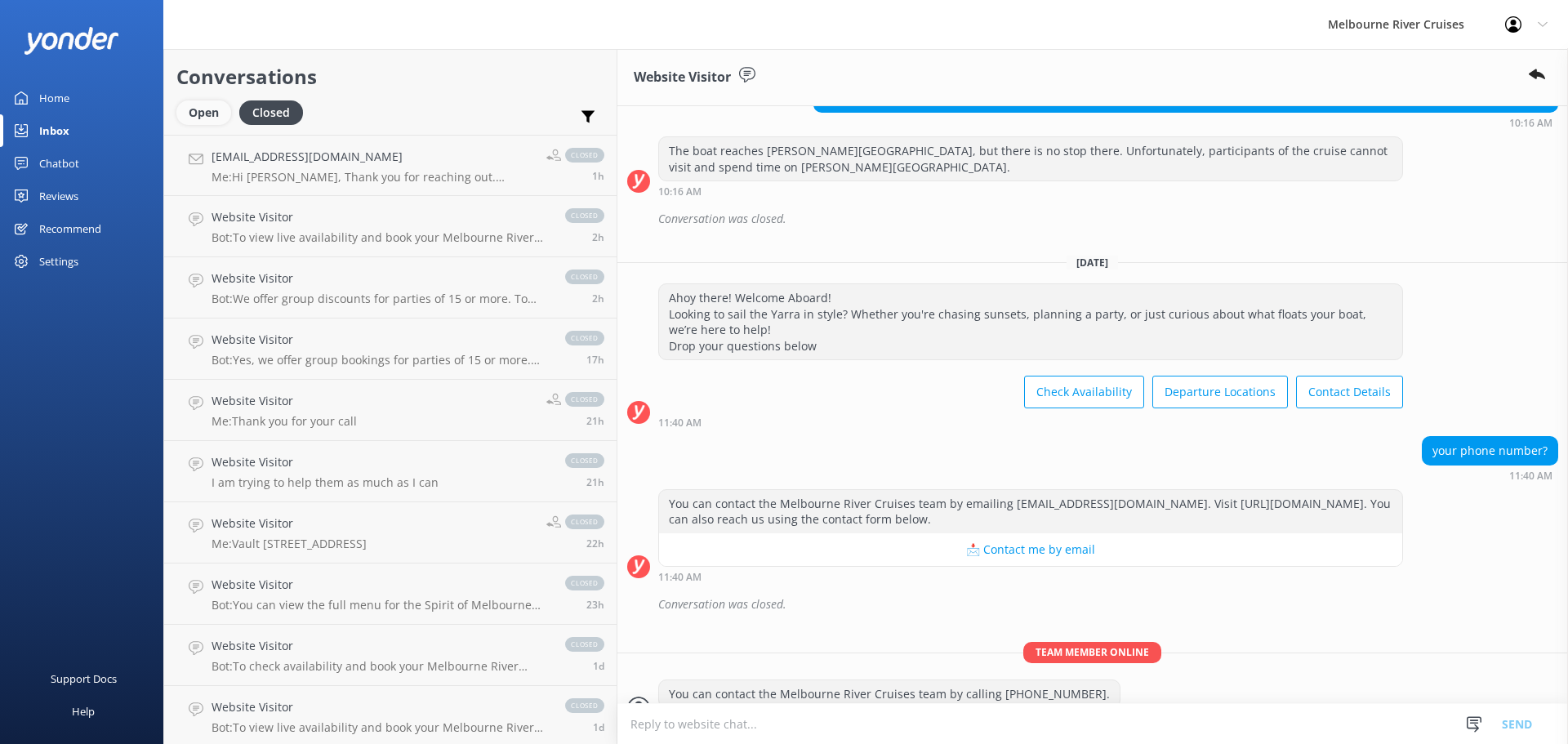
click at [219, 111] on div "Open" at bounding box center [203, 112] width 54 height 25
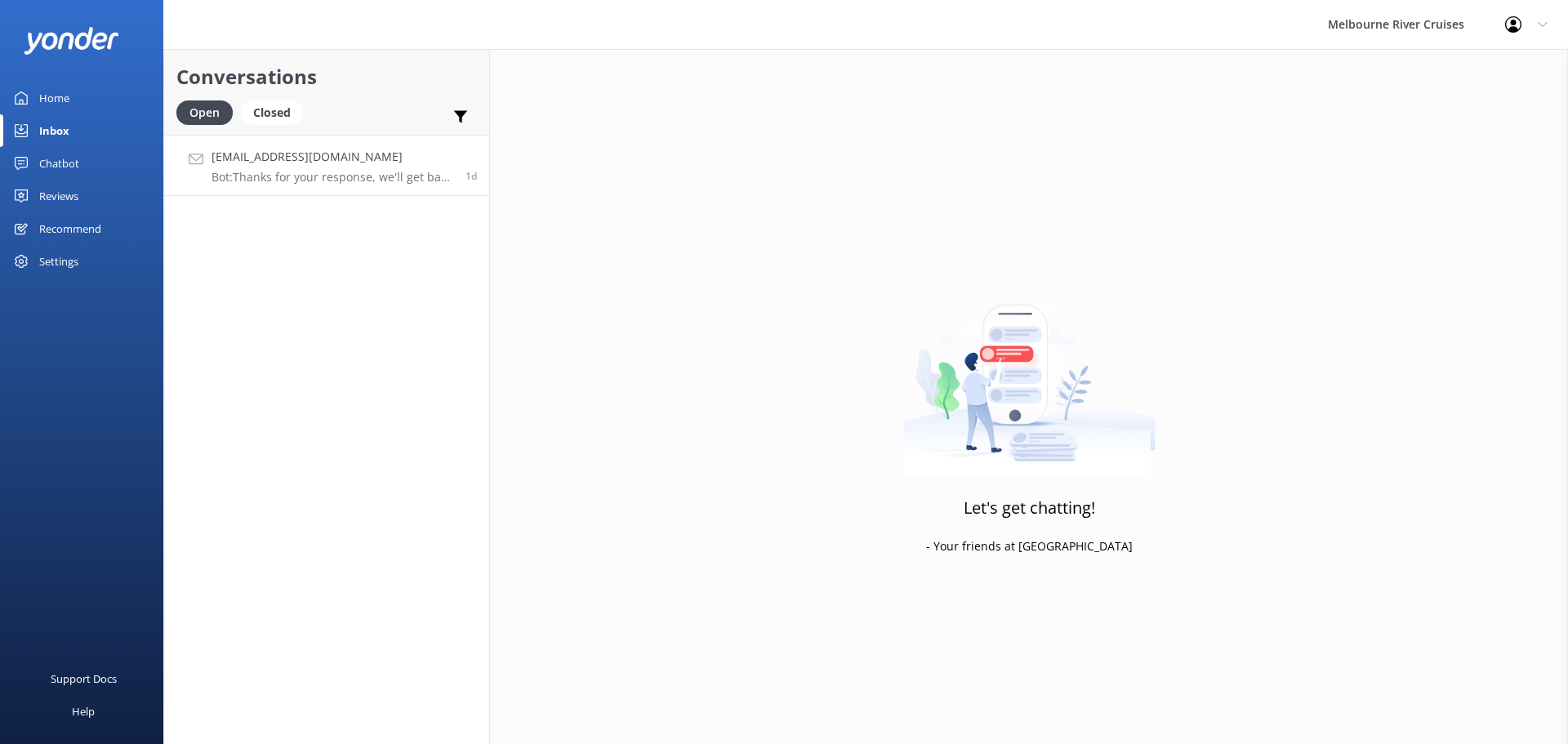
click at [274, 139] on link "[EMAIL_ADDRESS][DOMAIN_NAME] Bot: Thanks for your response, we'll get back to y…" at bounding box center [327, 165] width 325 height 61
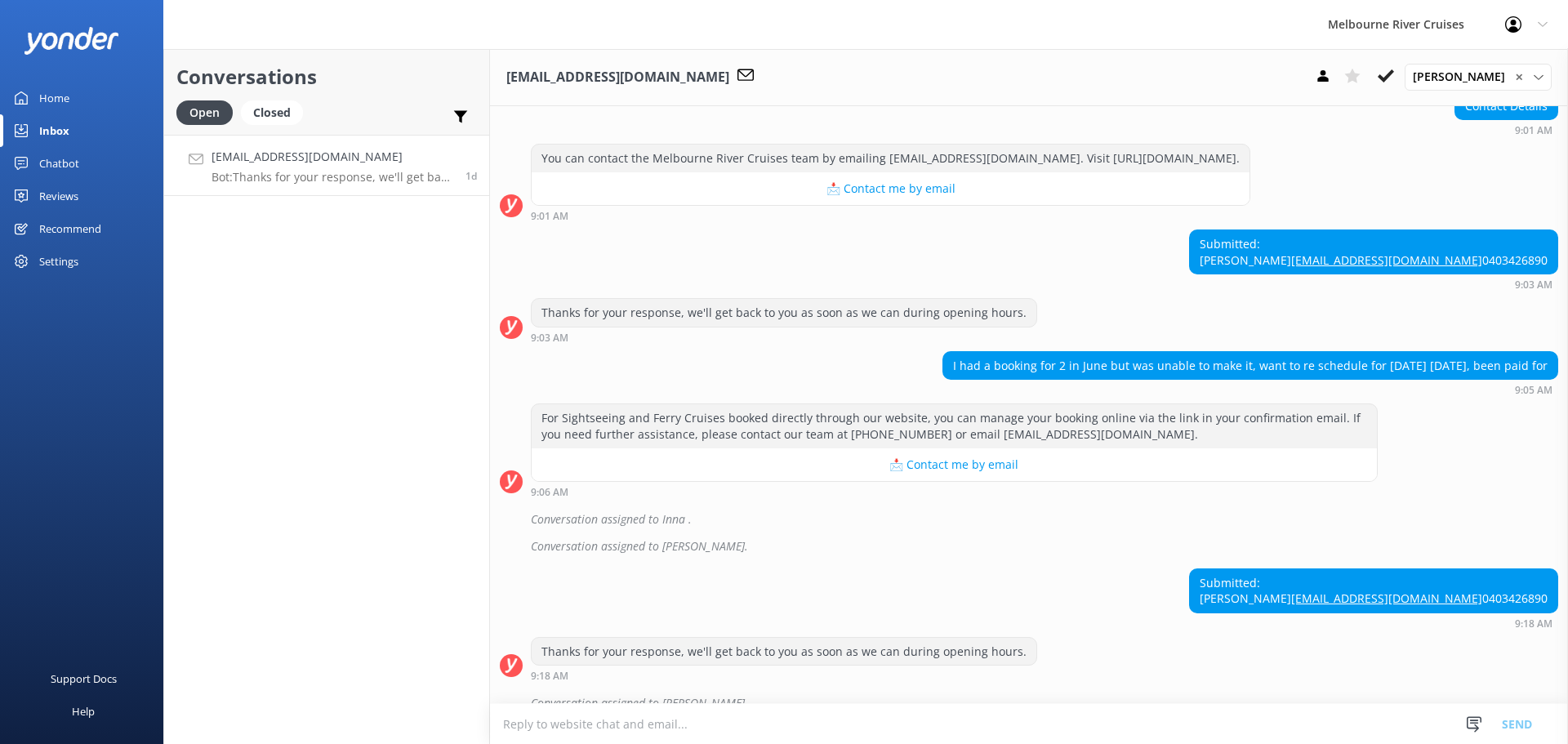
scroll to position [280, 0]
